Goal: Task Accomplishment & Management: Manage account settings

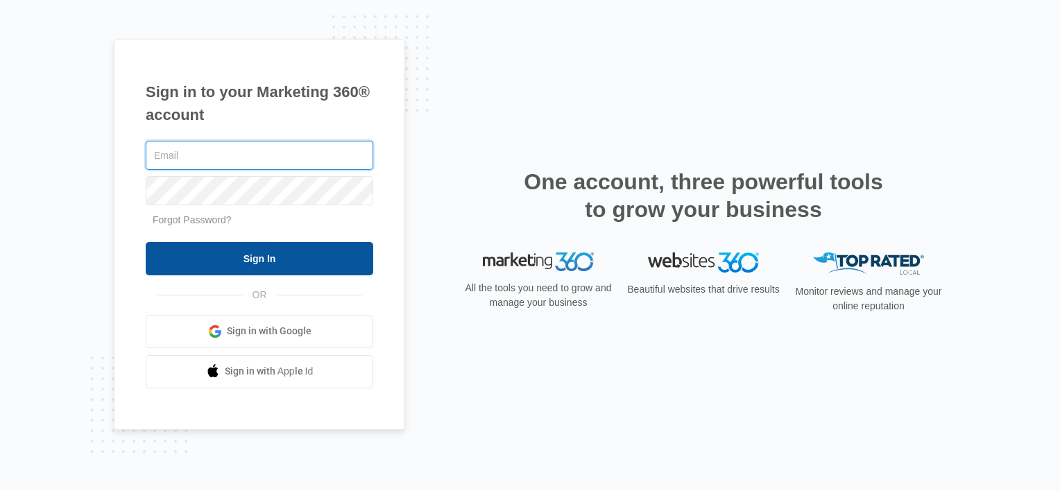
type input "[PERSON_NAME][EMAIL_ADDRESS][DOMAIN_NAME]"
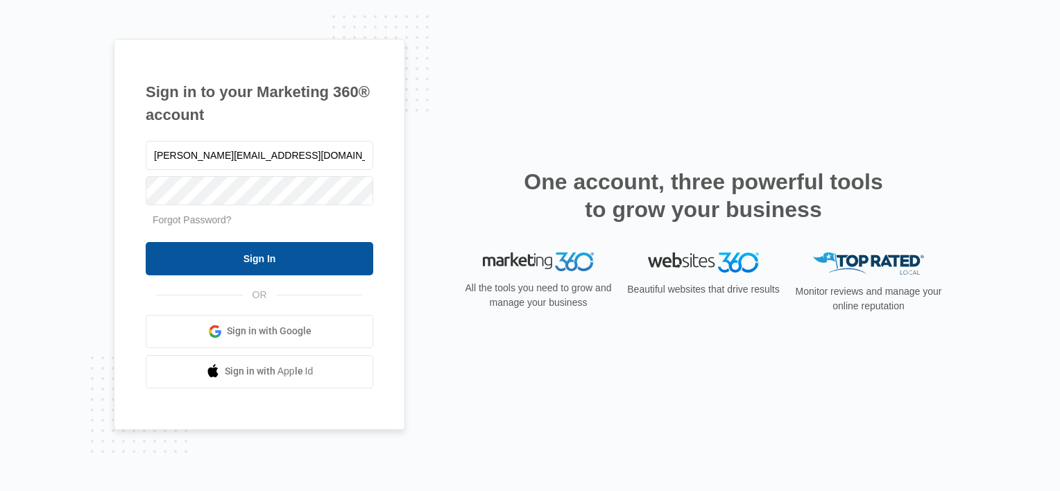
click at [244, 251] on input "Sign In" at bounding box center [259, 258] width 227 height 33
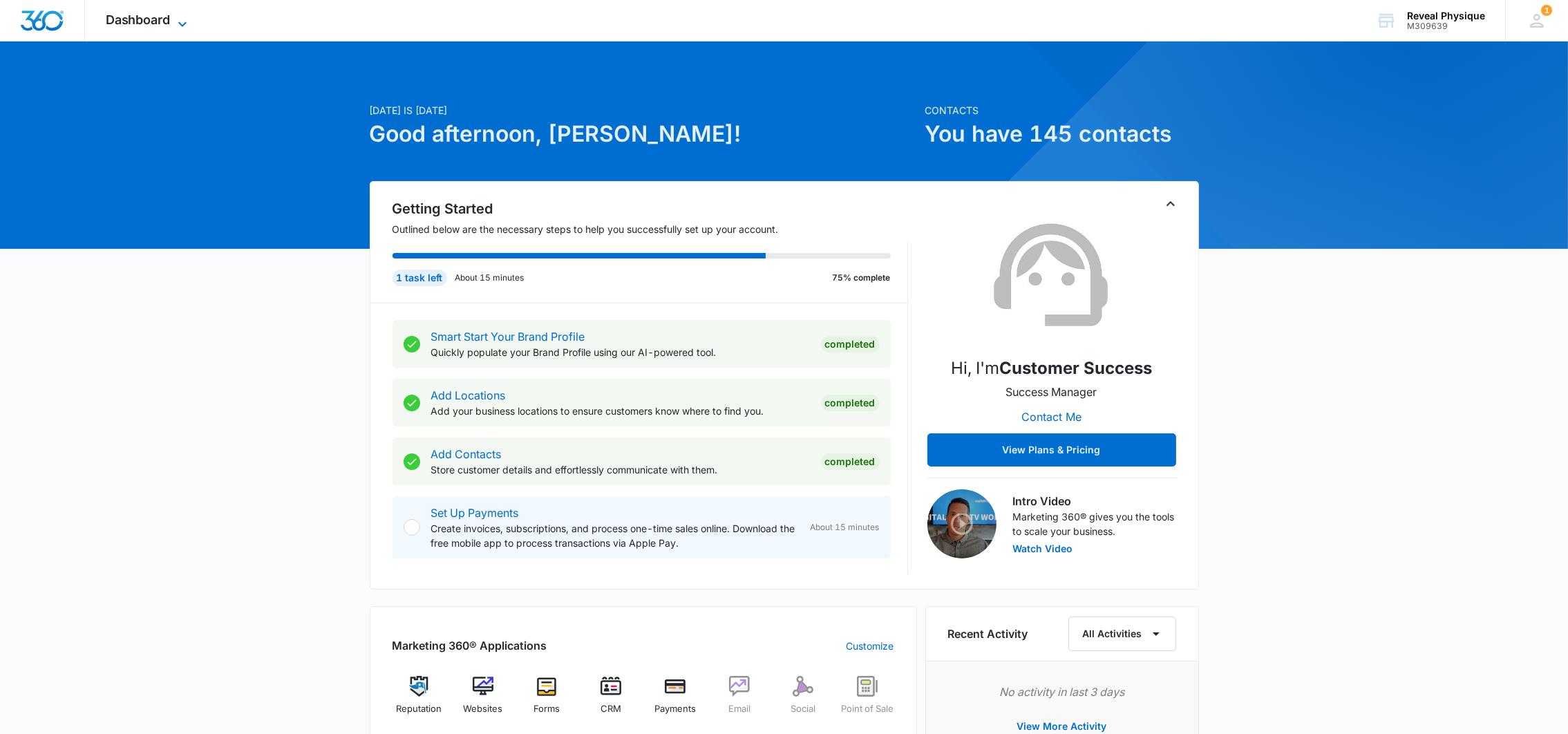
click at [169, 16] on span "Dashboard" at bounding box center [138, 19] width 65 height 15
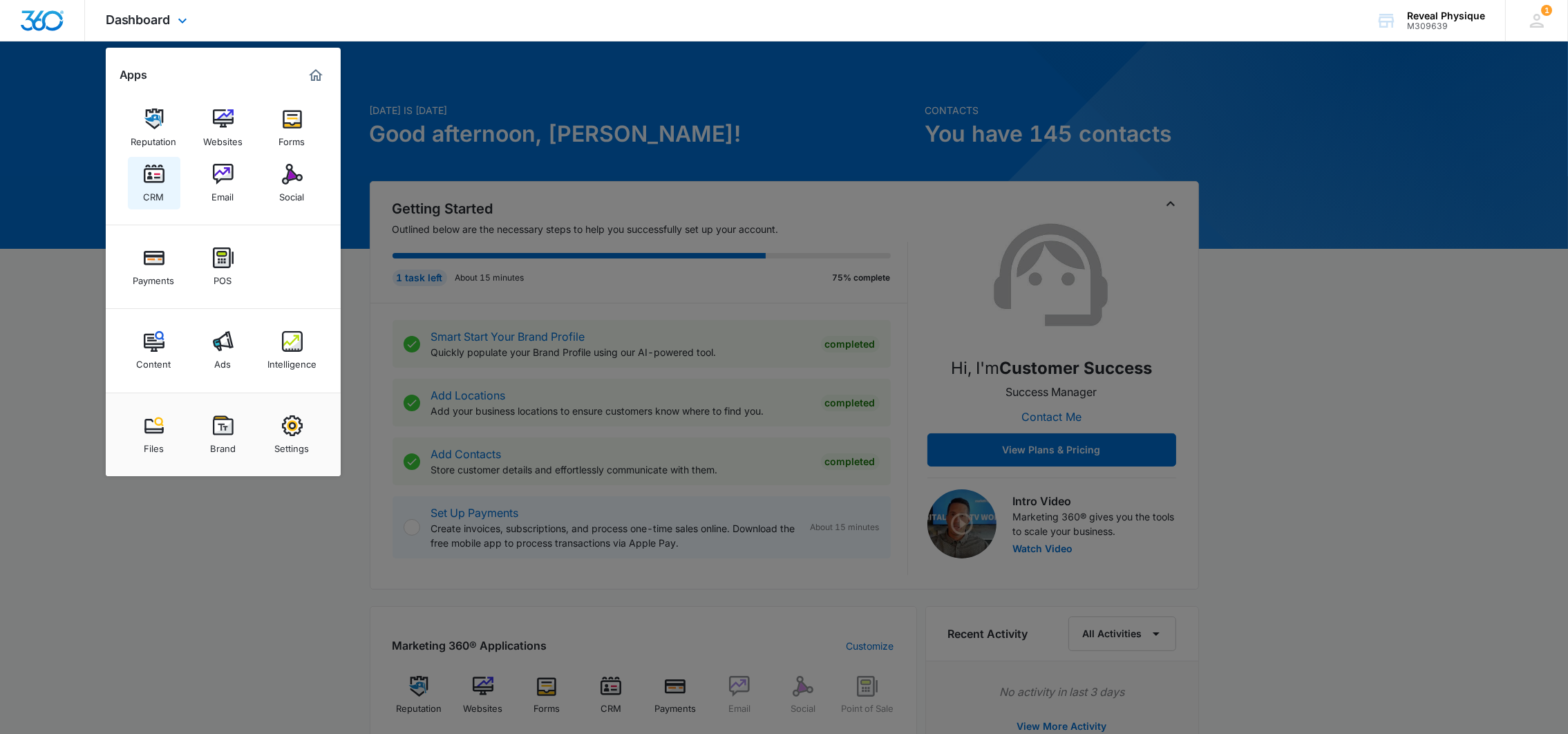
click at [144, 184] on img at bounding box center [154, 174] width 21 height 21
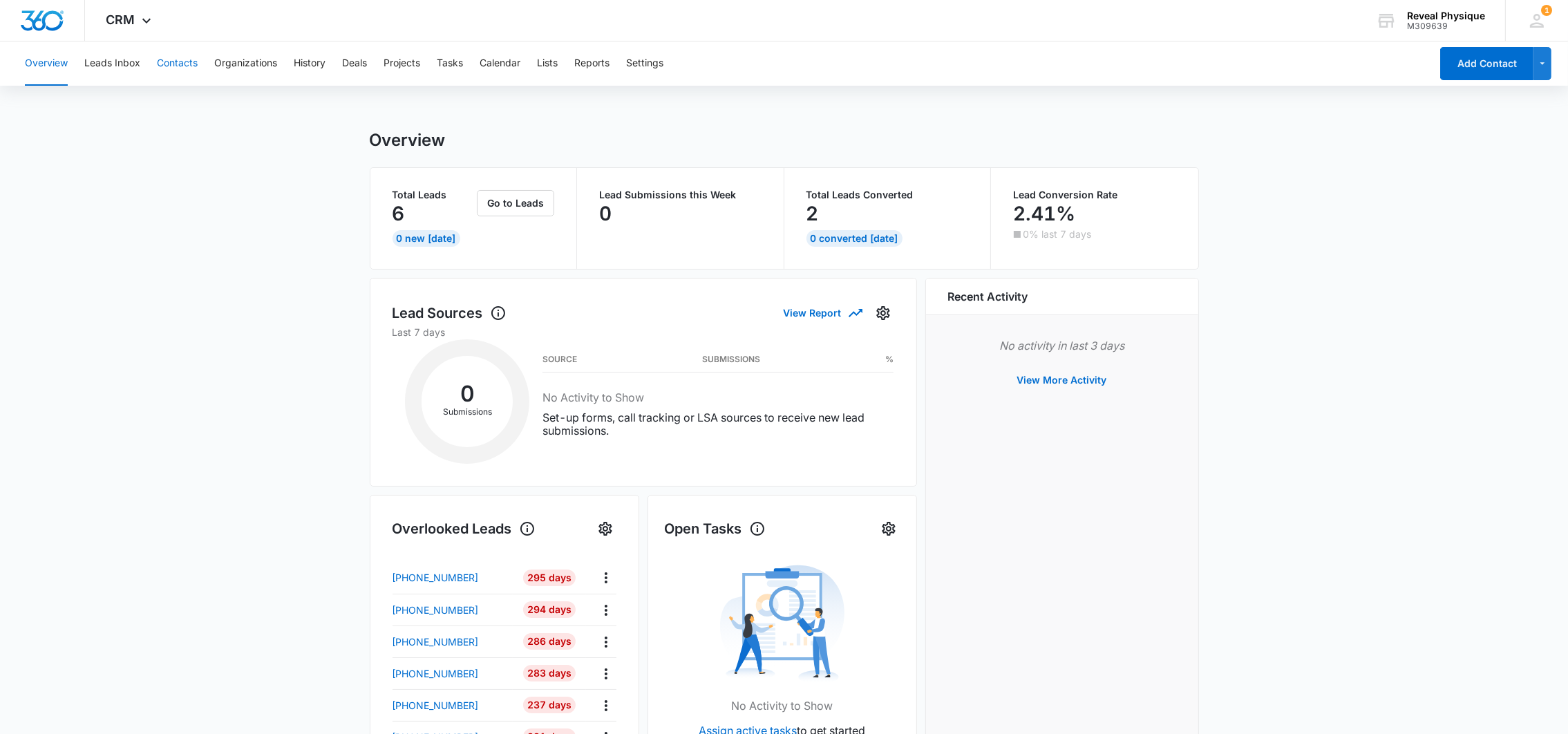
click at [177, 60] on button "Contacts" at bounding box center [176, 64] width 41 height 44
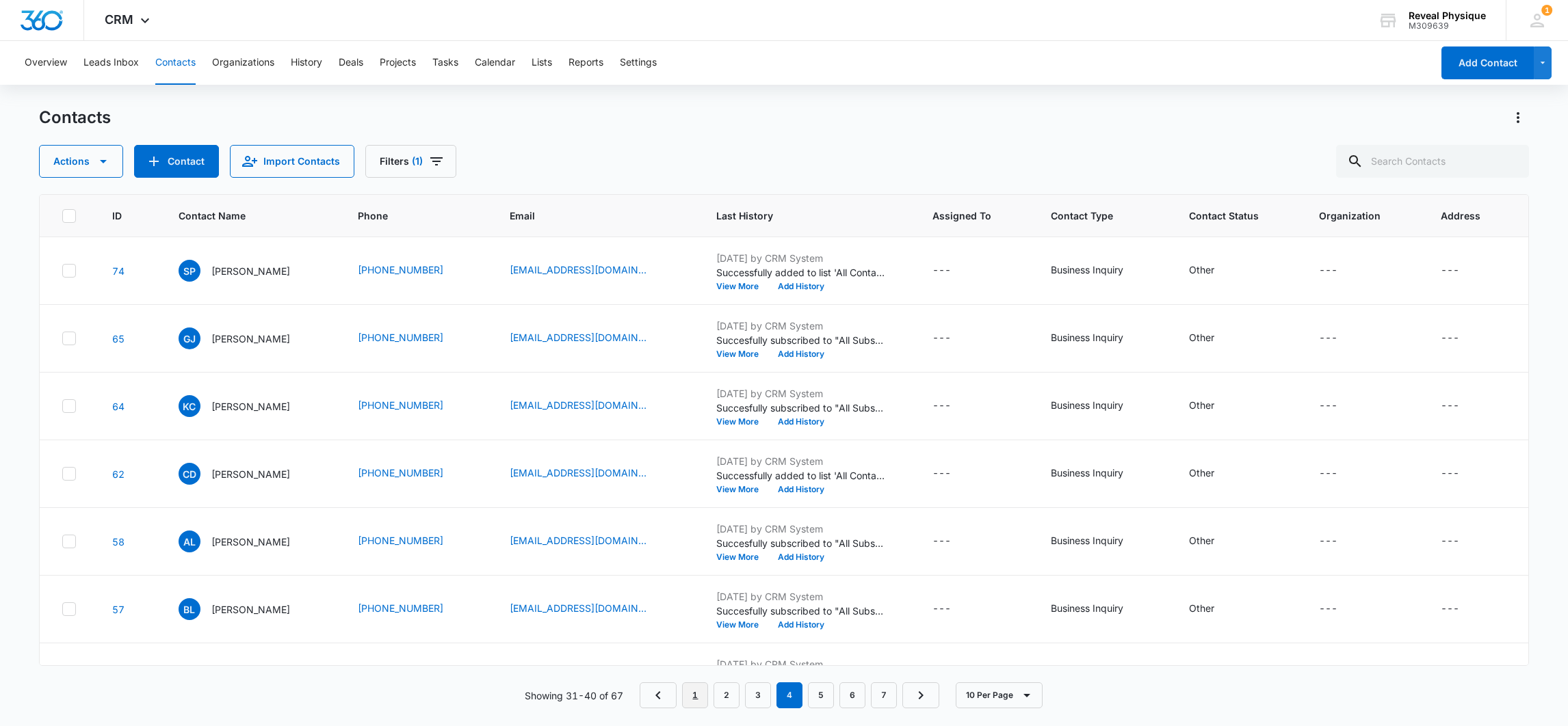
click at [692, 691] on link "1" at bounding box center [695, 695] width 26 height 26
